Goal: Task Accomplishment & Management: Use online tool/utility

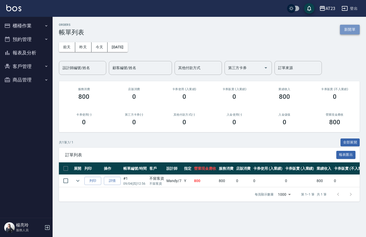
click at [351, 25] on button "新開單" at bounding box center [350, 30] width 20 height 10
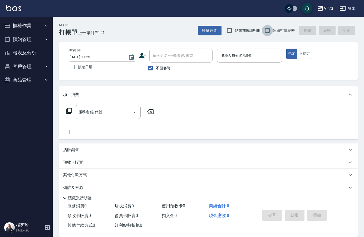
click at [271, 31] on input "連續打單結帳" at bounding box center [267, 30] width 11 height 11
checkbox input "true"
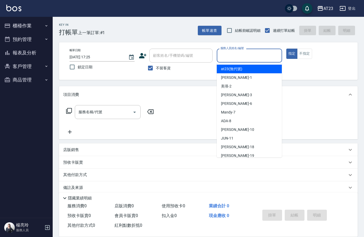
click at [248, 54] on input "服務人員姓名/編號" at bounding box center [249, 55] width 60 height 9
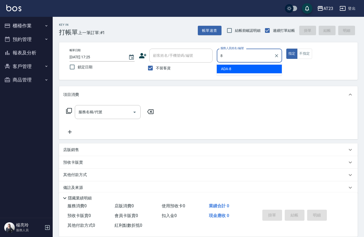
type input "ADA-8"
type button "true"
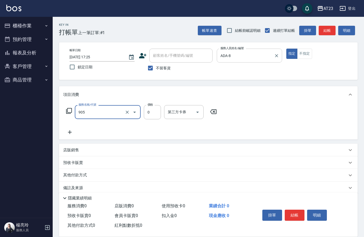
type input "頭皮卡使用(905)"
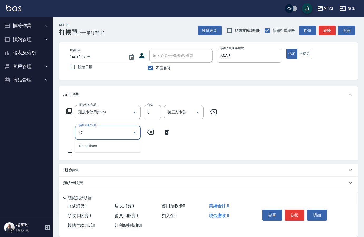
type input "4"
type input "互助50(705)"
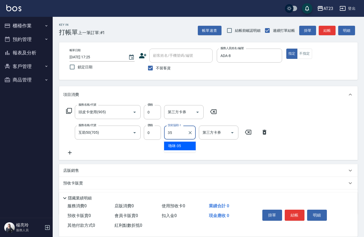
type input "嚕咪-35"
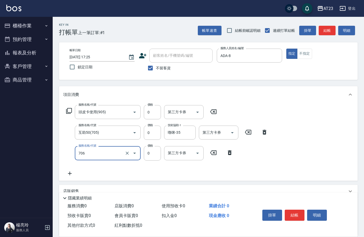
type input "互助60(706)"
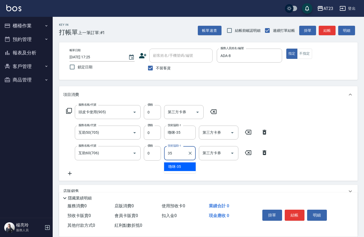
type input "嚕咪-35"
click at [295, 210] on button "結帳" at bounding box center [295, 215] width 20 height 11
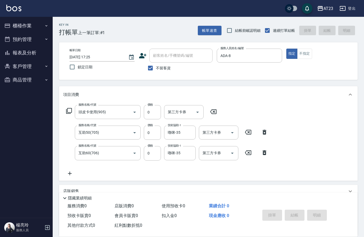
type input "[DATE] 17:26"
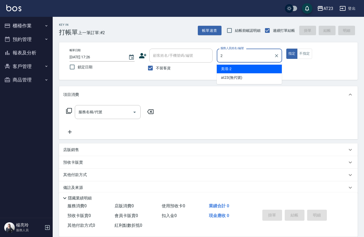
type input "美瑛-2"
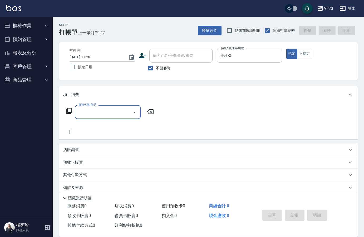
type input "2"
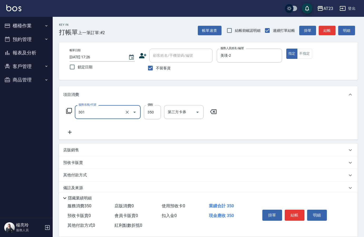
type input "造型剪髮(301)"
type input "500"
click at [65, 113] on div "服務名稱/代號 造型剪髮(301) 服務名稱/代號 價格 500 價格 第三方卡券 第三方卡券" at bounding box center [141, 112] width 157 height 14
click at [66, 113] on div "服務名稱/代號 造型剪髮(301) 服務名稱/代號 價格 500 價格 第三方卡券 第三方卡券" at bounding box center [141, 112] width 157 height 14
click at [69, 110] on icon at bounding box center [69, 111] width 6 height 6
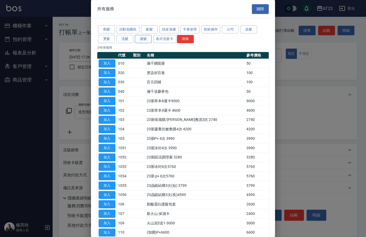
click at [147, 38] on button "護髮" at bounding box center [143, 39] width 17 height 8
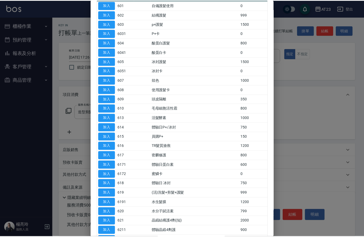
scroll to position [79, 0]
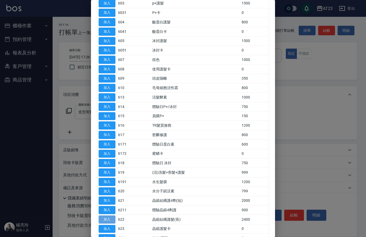
click at [115, 217] on button "加入" at bounding box center [107, 220] width 17 height 8
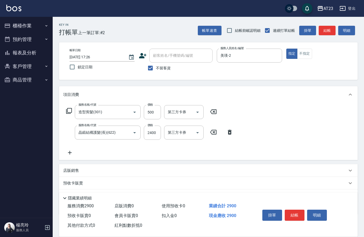
click at [73, 151] on icon at bounding box center [69, 153] width 13 height 6
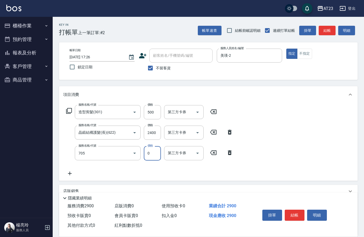
type input "互助50(705)"
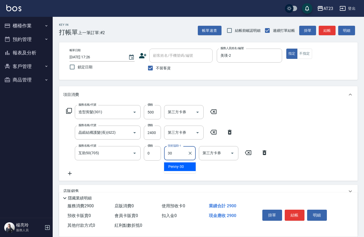
type input "Penny-30"
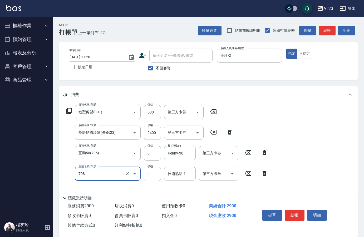
type input "互助80(708)"
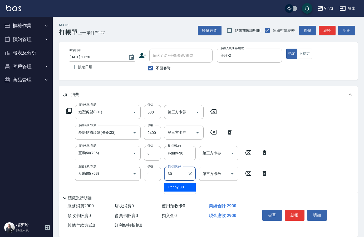
type input "Penny-30"
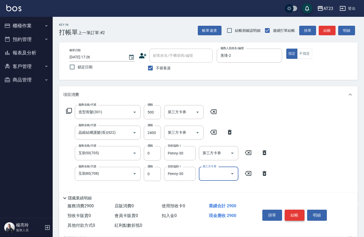
click at [295, 214] on button "結帳" at bounding box center [295, 215] width 20 height 11
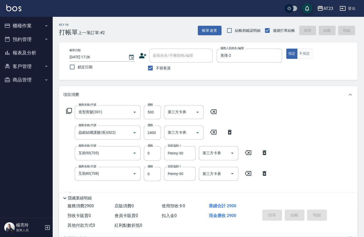
type input "[DATE] 17:27"
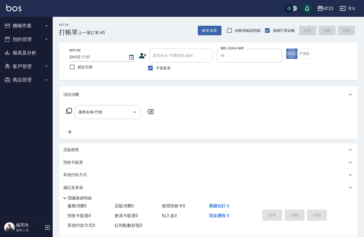
type input "JUN-11"
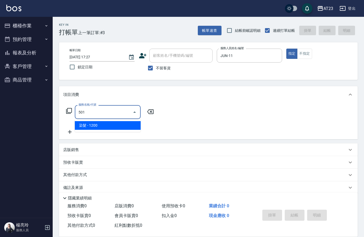
type input "染髮(501)"
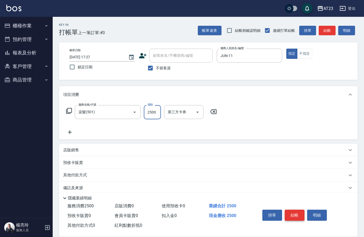
type input "2500"
click at [295, 214] on button "結帳" at bounding box center [295, 215] width 20 height 11
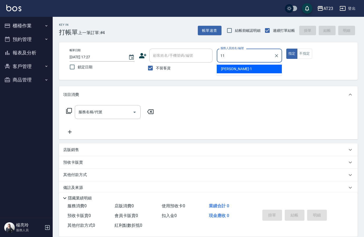
type input "JUN-11"
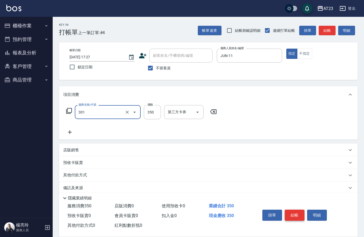
type input "造型剪髮(301)"
type input "40"
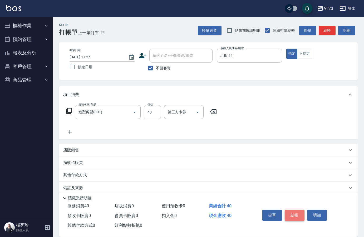
click at [295, 214] on button "結帳" at bounding box center [295, 215] width 20 height 11
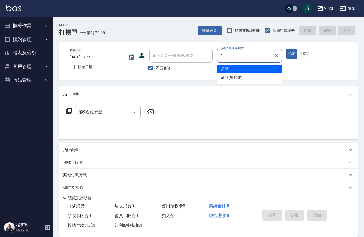
type input "美瑛-2"
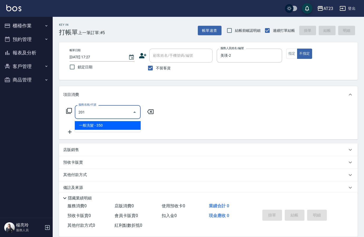
type input "一般洗髮(201)"
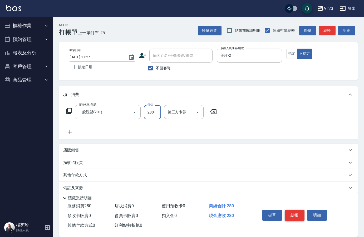
type input "280"
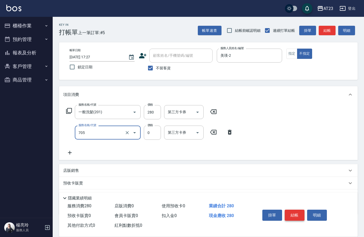
type input "互助50(705)"
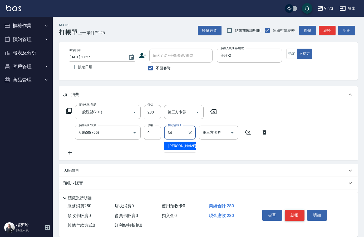
type input "[PERSON_NAME]-34"
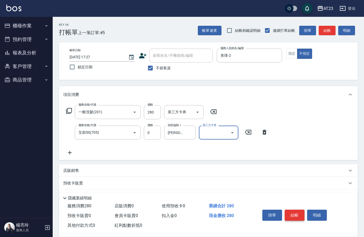
click at [288, 217] on button "結帳" at bounding box center [295, 215] width 20 height 11
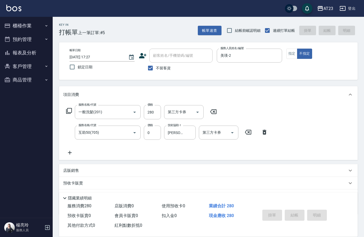
type input "[DATE] 17:28"
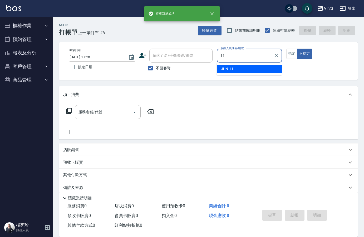
type input "JUN-11"
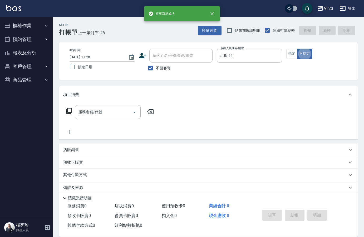
type button "false"
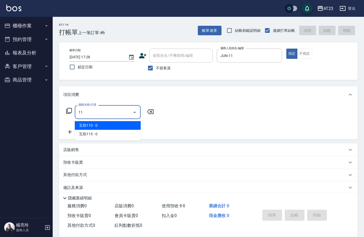
type input "1"
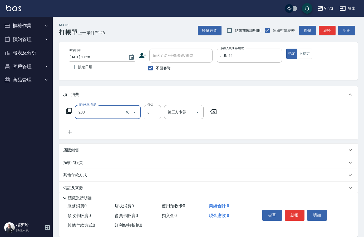
type input "使用洗髮卡(203)"
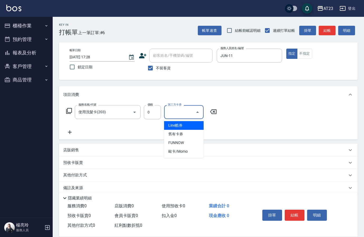
type input "Line酷券"
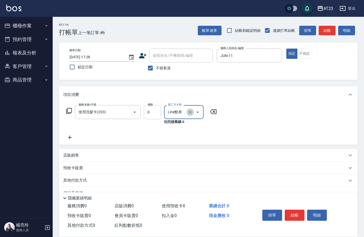
drag, startPoint x: 189, startPoint y: 113, endPoint x: 148, endPoint y: 113, distance: 40.5
click at [189, 113] on icon "Clear" at bounding box center [189, 112] width 3 height 3
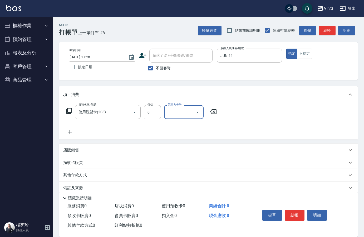
click at [72, 134] on icon at bounding box center [69, 132] width 13 height 6
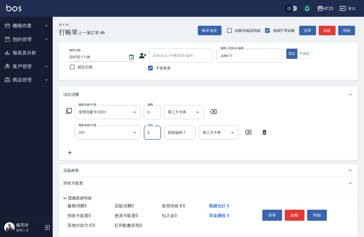
type input "互助70(707)"
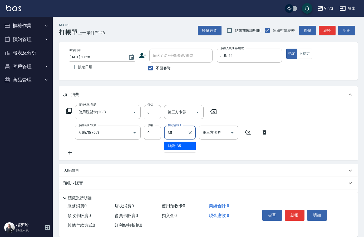
type input "嚕咪-35"
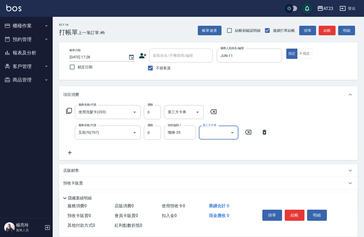
drag, startPoint x: 296, startPoint y: 214, endPoint x: 293, endPoint y: 215, distance: 2.7
click at [293, 215] on button "結帳" at bounding box center [295, 215] width 20 height 11
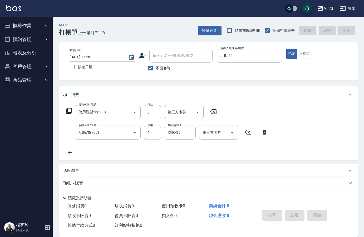
type input "[DATE] 17:30"
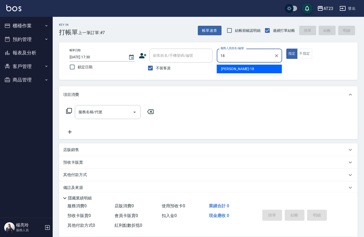
type input "[PERSON_NAME]-18"
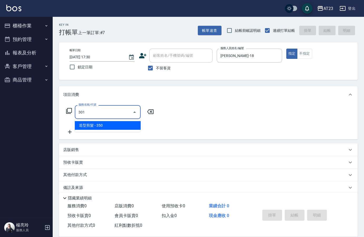
type input "造型剪髮(301)"
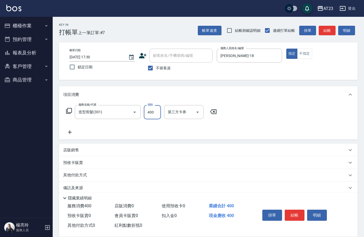
type input "400"
click at [293, 215] on button "結帳" at bounding box center [295, 215] width 20 height 11
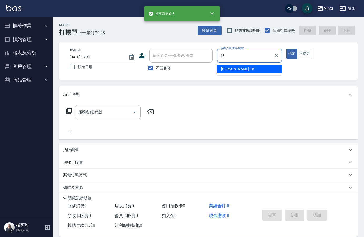
type input "[PERSON_NAME]-18"
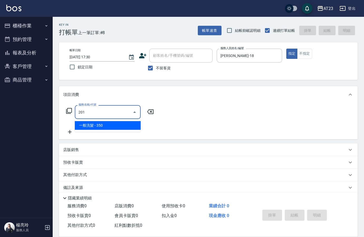
type input "一般洗髮(201)"
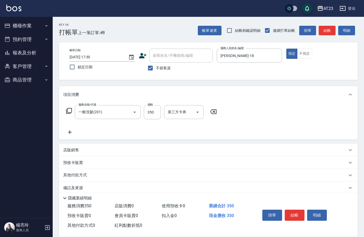
click at [67, 131] on icon at bounding box center [69, 132] width 13 height 6
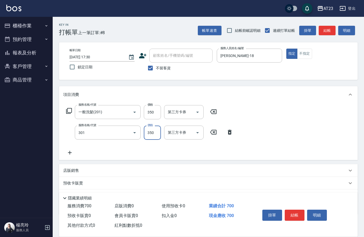
type input "造型剪髮(301)"
type input "550"
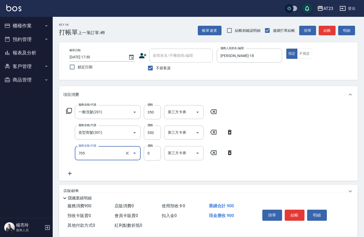
type input "互助50(705)"
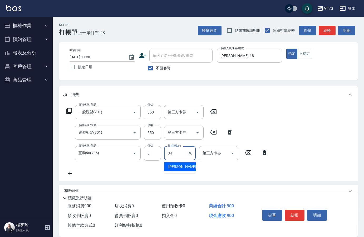
type input "[PERSON_NAME]-34"
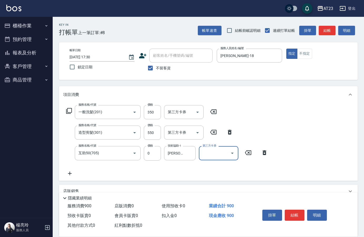
click at [298, 211] on button "結帳" at bounding box center [295, 215] width 20 height 11
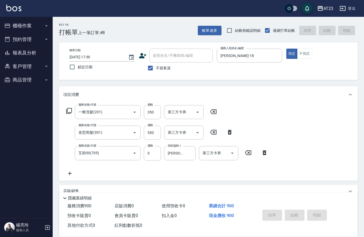
type input "[DATE] 17:31"
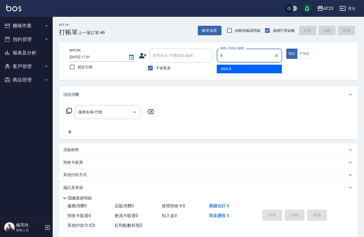
type input "ADA-8"
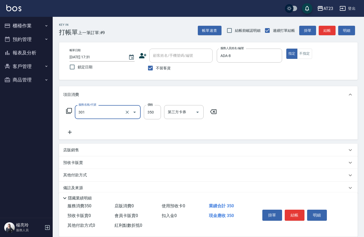
type input "造型剪髮(301)"
type input "280"
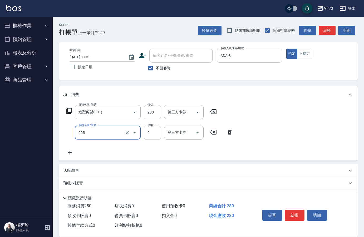
type input "頭皮卡使用(905)"
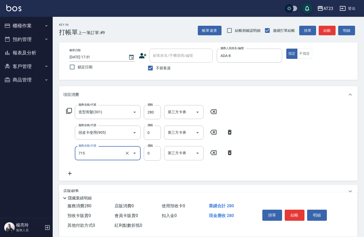
type input "互助150(715)"
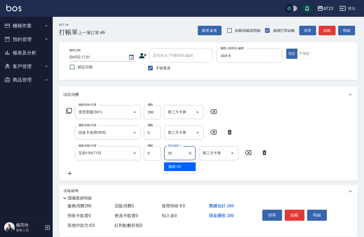
type input "嚕咪-35"
click at [302, 215] on button "結帳" at bounding box center [295, 215] width 20 height 11
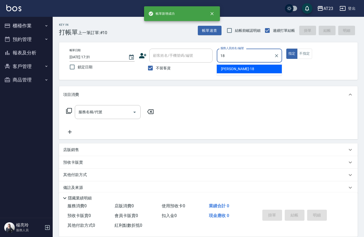
type input "[PERSON_NAME]-18"
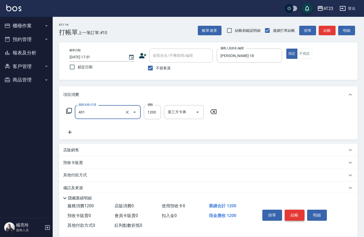
type input "燙髮(401)"
type input "1000"
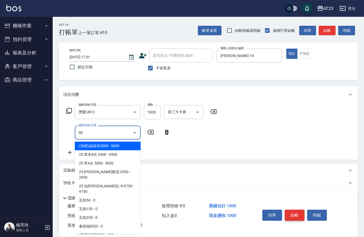
type input "5"
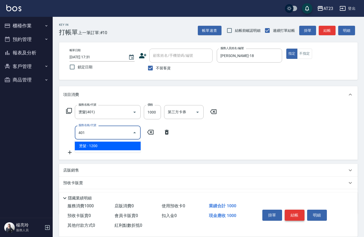
type input "燙髮(401)"
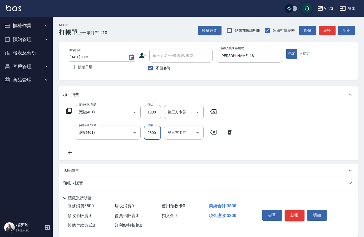
type input "2800"
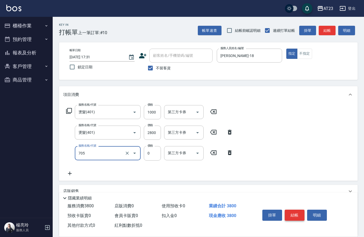
type input "互助50(705)"
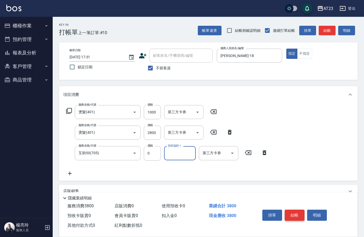
type input "3"
type input "棒棒-20"
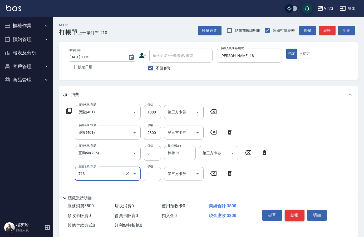
type input "互助130(713)"
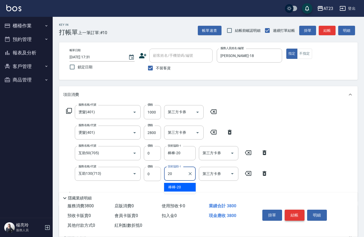
type input "棒棒-20"
click at [300, 212] on button "結帳" at bounding box center [295, 215] width 20 height 11
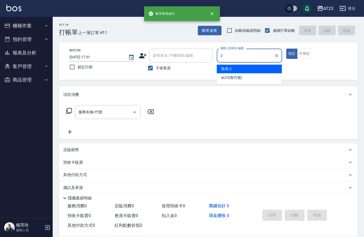
type input "美瑛-2"
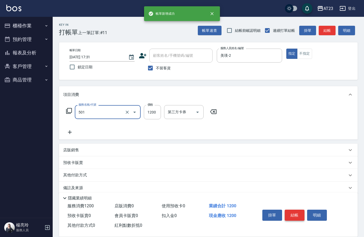
type input "染髮(501)"
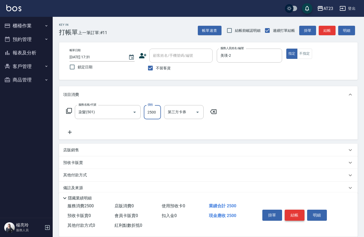
type input "2500"
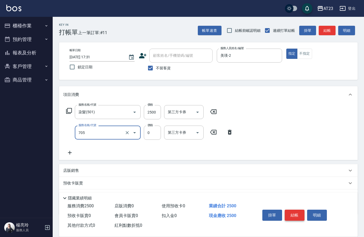
type input "互助50(705)"
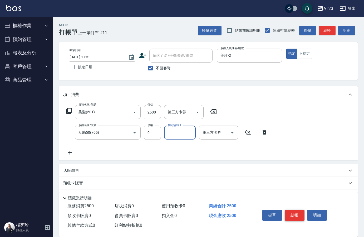
type input "2"
type input "Penny-30"
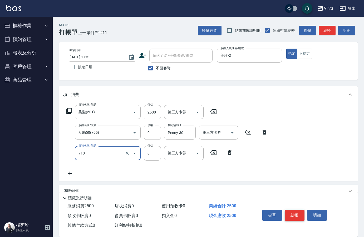
type input "互助100(710)"
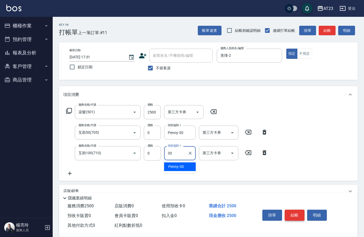
type input "Penny-30"
click at [300, 212] on button "結帳" at bounding box center [295, 215] width 20 height 11
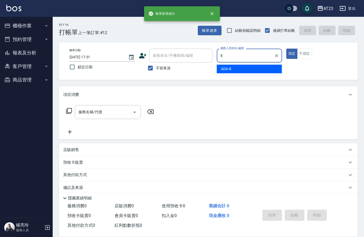
type input "ADA-8"
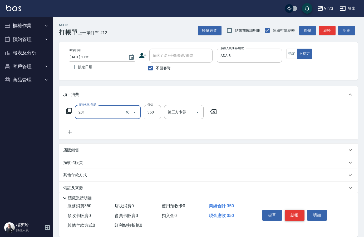
type input "一般洗髮(201)"
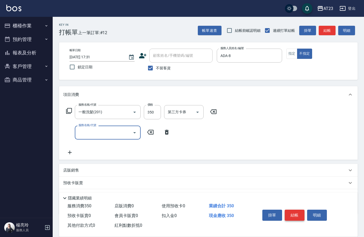
click at [300, 212] on button "結帳" at bounding box center [295, 215] width 20 height 11
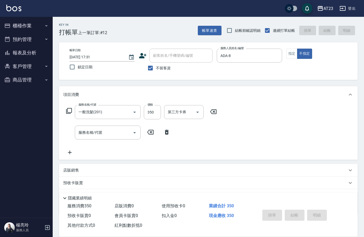
type input "[DATE] 17:32"
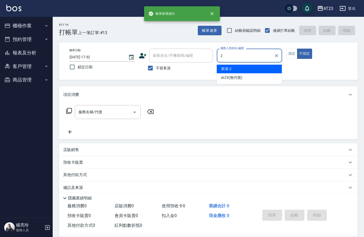
type input "美瑛-2"
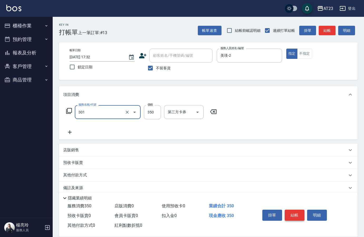
type input "造型剪髮(301)"
type input "500"
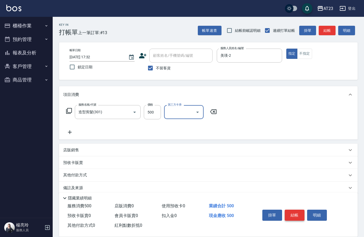
click at [300, 212] on button "結帳" at bounding box center [295, 215] width 20 height 11
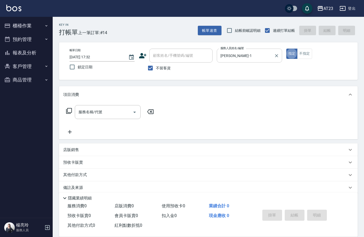
click at [236, 58] on input "[PERSON_NAME]-1" at bounding box center [245, 55] width 52 height 9
type input "歐"
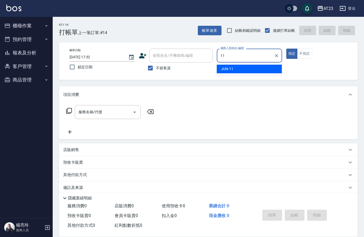
type input "JUN-11"
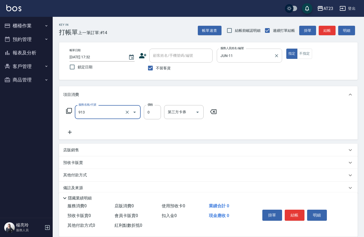
type input "蘆薈卡(913)"
click at [69, 111] on icon at bounding box center [69, 111] width 6 height 6
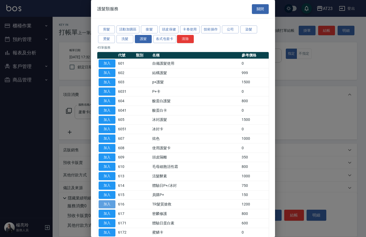
click at [115, 204] on button "加入" at bounding box center [107, 205] width 17 height 8
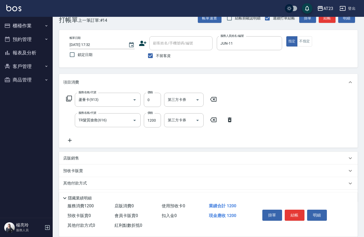
scroll to position [28, 0]
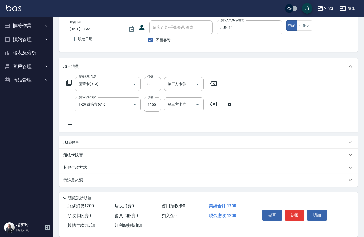
click at [83, 167] on p "其他付款方式" at bounding box center [76, 168] width 26 height 6
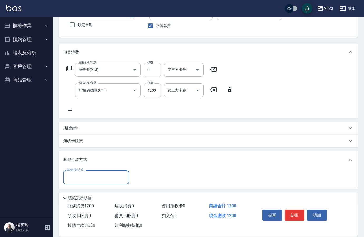
scroll to position [60, 0]
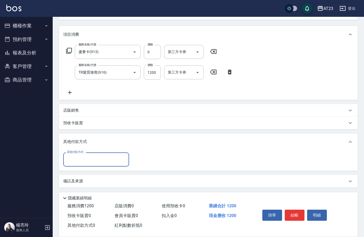
click at [83, 167] on div "其他付款方式 其他付款方式" at bounding box center [208, 161] width 298 height 20
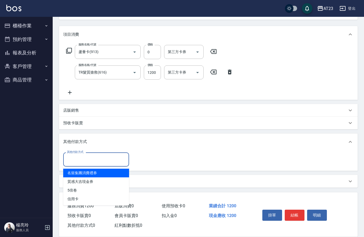
click at [87, 162] on input "其他付款方式" at bounding box center [96, 159] width 61 height 9
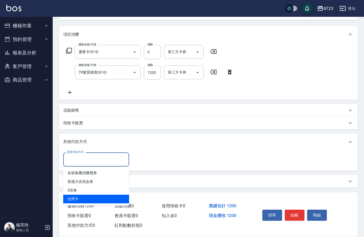
click at [91, 199] on span "信用卡" at bounding box center [96, 199] width 66 height 9
type input "信用卡"
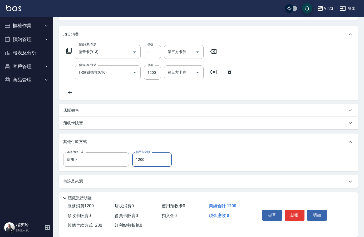
type input "1200"
click at [291, 208] on div "掛單 結帳 明細" at bounding box center [294, 216] width 69 height 17
click at [295, 211] on button "結帳" at bounding box center [295, 215] width 20 height 11
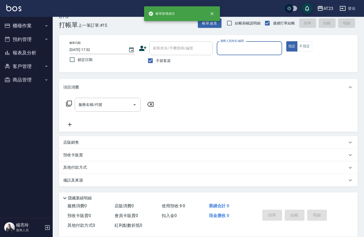
scroll to position [7, 0]
type input "[PERSON_NAME]-18"
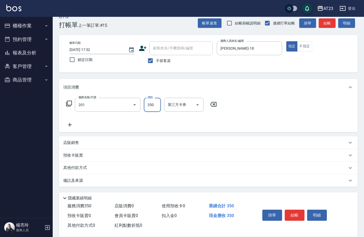
type input "一般洗髮(201)"
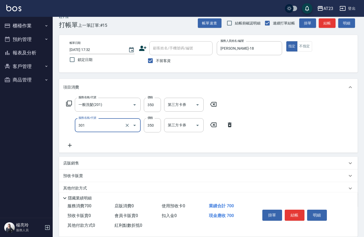
type input "造型剪髮(301)"
type input "550"
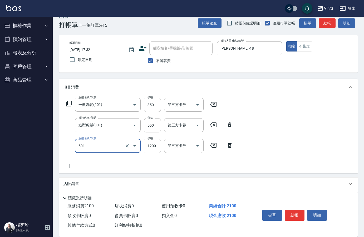
type input "染髮(501)"
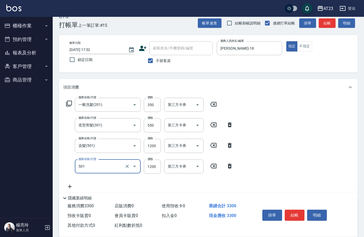
type input "染髮(501)"
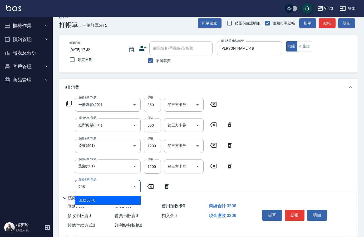
type input "互助50(705)"
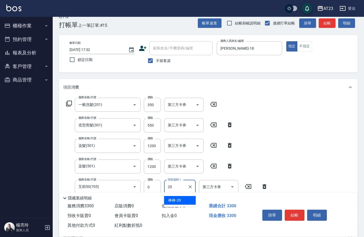
type input "棒棒-20"
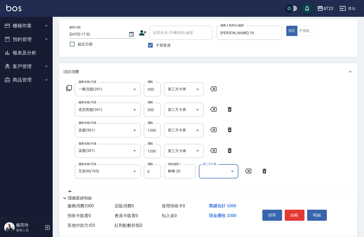
scroll to position [90, 0]
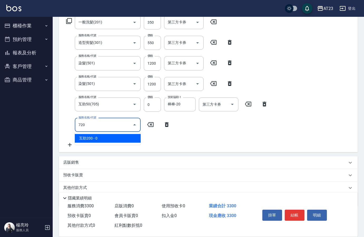
type input "互助200(720)"
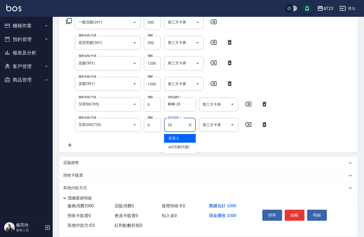
type input "棒棒-20"
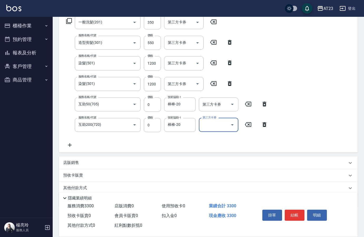
click at [99, 163] on div "店販銷售" at bounding box center [205, 163] width 284 height 6
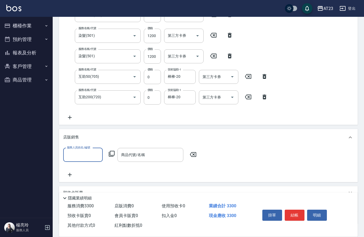
scroll to position [143, 0]
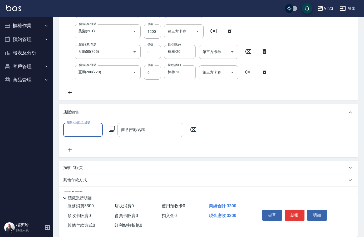
click at [82, 134] on input "服務人員姓名/編號" at bounding box center [83, 130] width 35 height 9
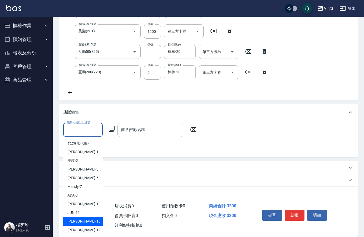
click at [87, 222] on div "[PERSON_NAME] -18" at bounding box center [82, 221] width 39 height 9
type input "[PERSON_NAME]-18"
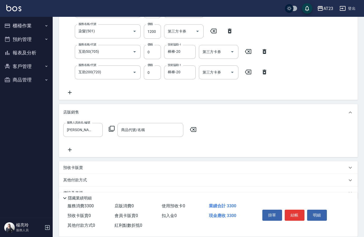
click at [112, 127] on icon at bounding box center [111, 129] width 6 height 6
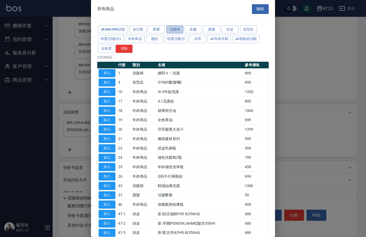
click at [170, 30] on button "洗髮精" at bounding box center [175, 30] width 17 height 8
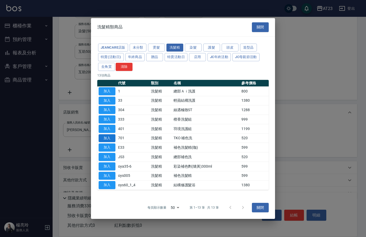
click at [113, 139] on button "加入" at bounding box center [107, 138] width 17 height 8
type input "TKO 補色洗"
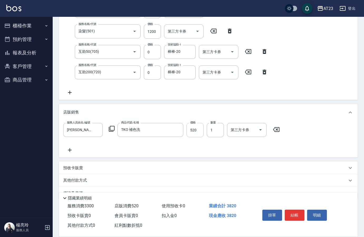
click at [195, 135] on input "520" at bounding box center [194, 130] width 17 height 14
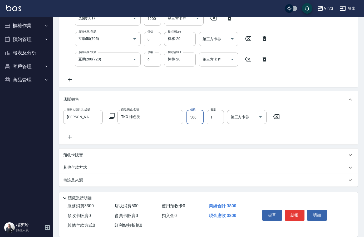
type input "500"
click at [89, 165] on p "其他付款方式" at bounding box center [76, 168] width 26 height 6
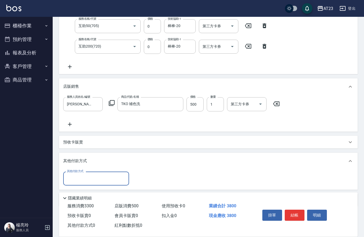
scroll to position [181, 0]
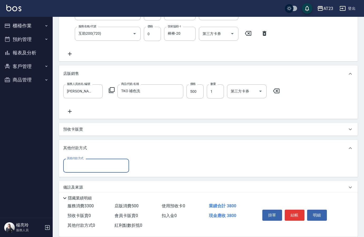
click at [87, 165] on input "其他付款方式" at bounding box center [96, 165] width 61 height 9
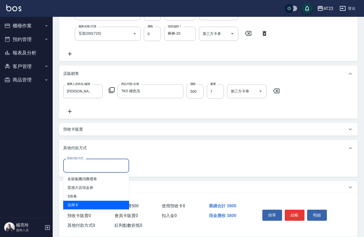
click at [85, 203] on span "信用卡" at bounding box center [96, 205] width 66 height 9
type input "信用卡"
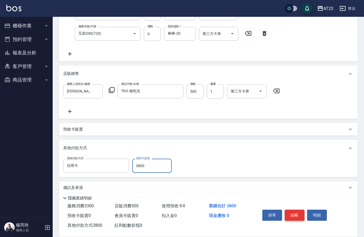
type input "3800"
click at [298, 218] on button "結帳" at bounding box center [295, 215] width 20 height 11
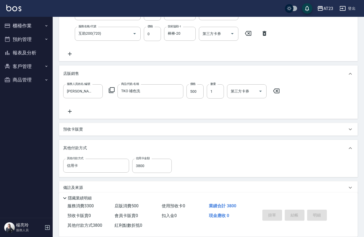
type input "[DATE] 17:33"
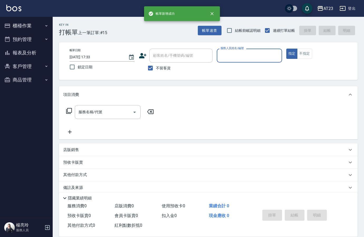
scroll to position [0, 0]
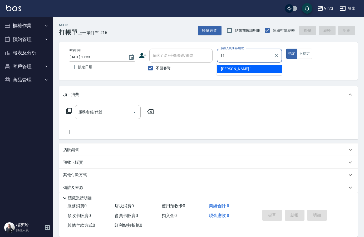
type input "JUN-11"
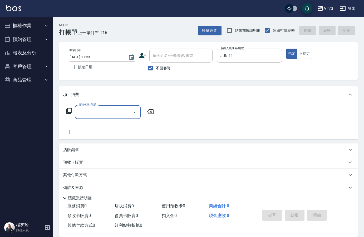
click at [98, 147] on div "店販銷售" at bounding box center [208, 150] width 298 height 13
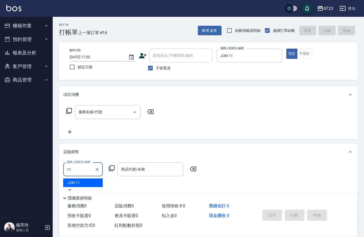
type input "11"
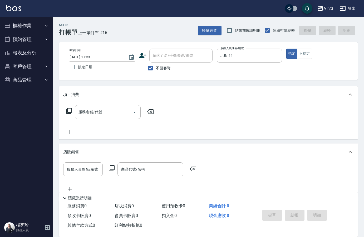
click at [106, 168] on div "服務人員姓名/編號 服務人員姓名/編號 商品代號/名稱 商品代號/名稱" at bounding box center [131, 170] width 136 height 14
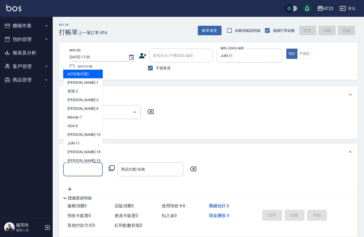
click at [69, 172] on input "服務人員姓名/編號" at bounding box center [83, 169] width 35 height 9
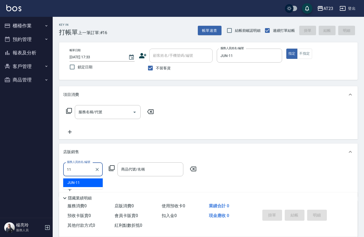
type input "JUN-11"
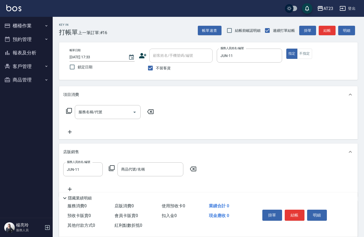
click at [114, 170] on icon at bounding box center [112, 169] width 6 height 6
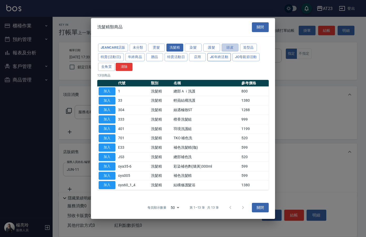
drag, startPoint x: 228, startPoint y: 51, endPoint x: 227, endPoint y: 55, distance: 4.0
click at [227, 54] on div "JeanCare店販 未分類 燙髮 洗髮精 染髮 護髮 頭皮 造型品 特賣(活動日) 年終商品 贈品 特賣活動日 店用 JC年終活動 JC母親節活動 去角質 …" at bounding box center [183, 57] width 172 height 29
click at [230, 46] on button "頭皮" at bounding box center [230, 47] width 17 height 8
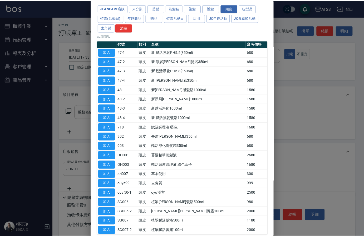
scroll to position [48, 0]
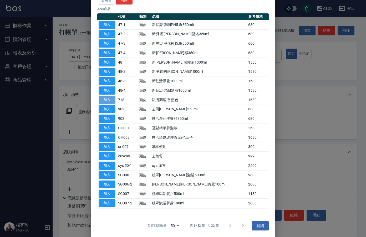
click at [104, 99] on button "加入" at bounding box center [107, 100] width 17 height 8
type input "賦活調理液 藍色"
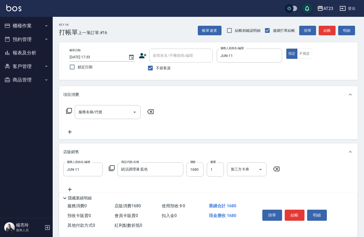
click at [109, 169] on icon at bounding box center [112, 169] width 6 height 6
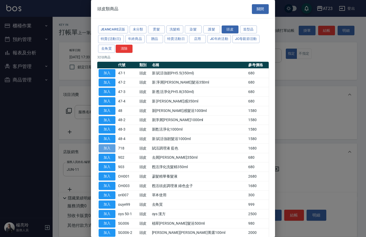
click at [104, 149] on button "加入" at bounding box center [107, 149] width 17 height 8
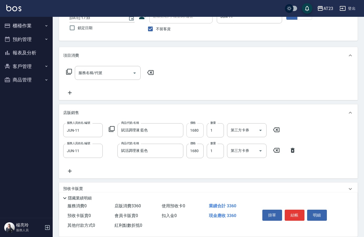
scroll to position [73, 0]
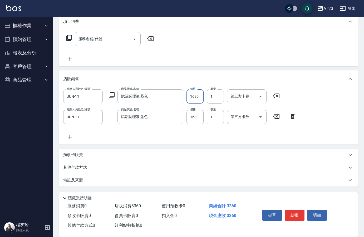
click at [196, 97] on input "1680" at bounding box center [194, 96] width 17 height 14
type input "1512"
click at [202, 112] on input "1680" at bounding box center [194, 117] width 17 height 14
type input "1512"
click at [292, 214] on button "結帳" at bounding box center [295, 215] width 20 height 11
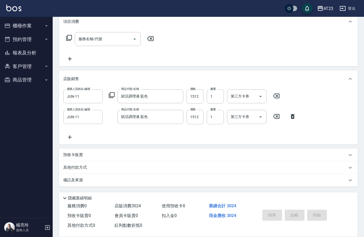
type input "[DATE] 17:36"
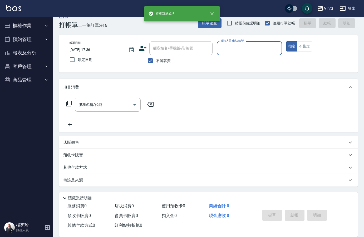
scroll to position [7, 0]
